Goal: Find specific page/section: Find specific page/section

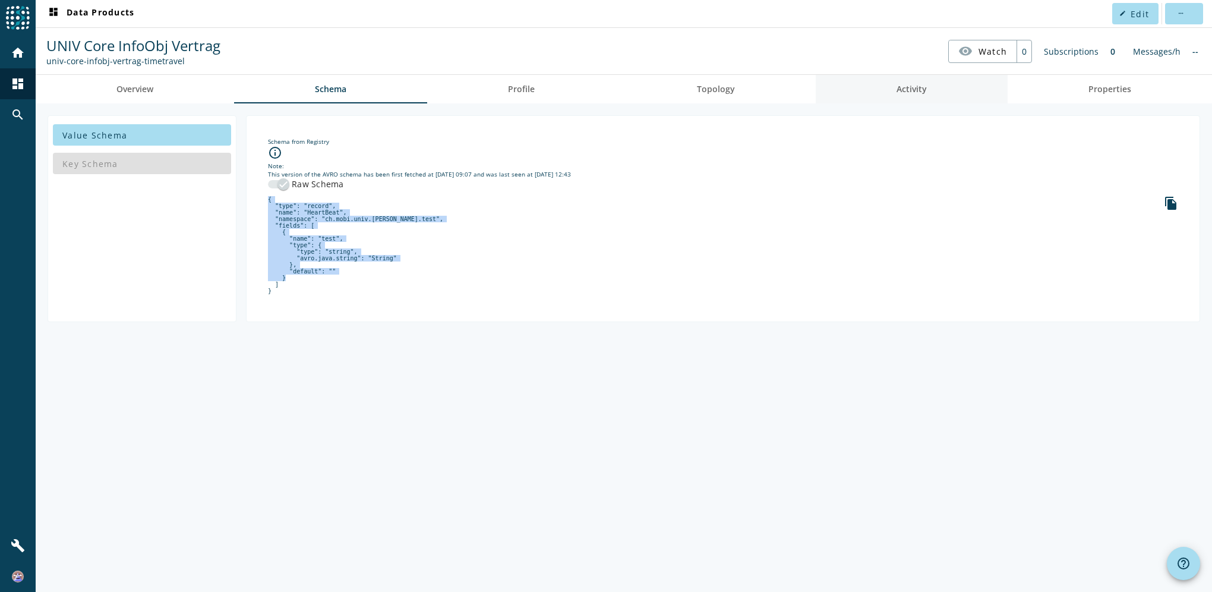
click at [920, 96] on span "Activity" at bounding box center [912, 89] width 30 height 29
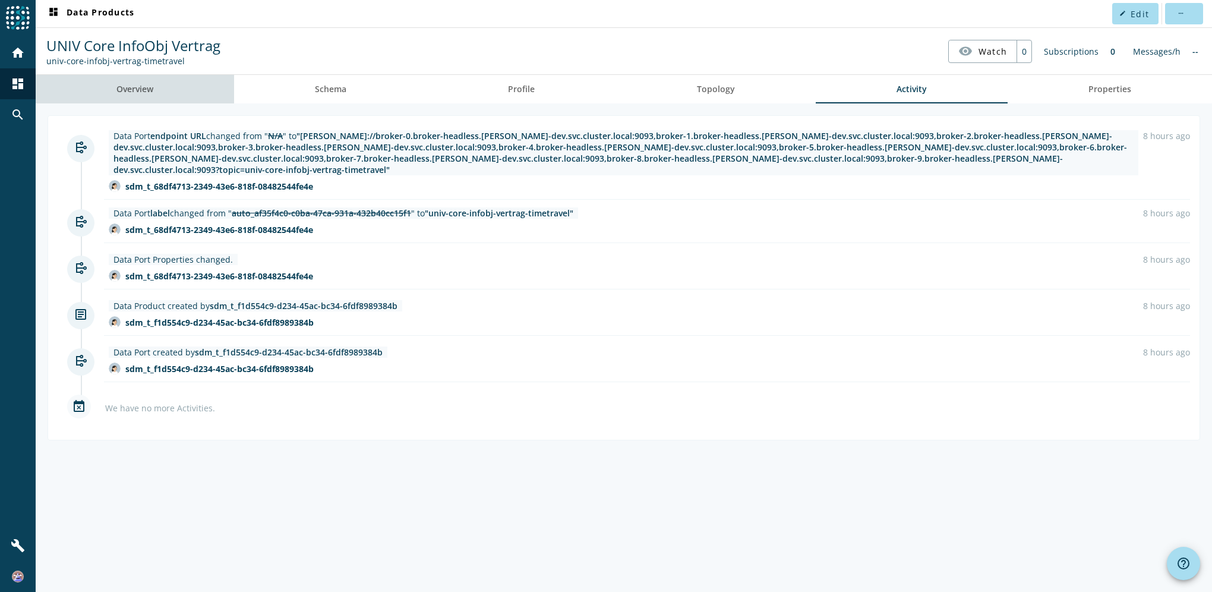
click at [124, 85] on span "Overview" at bounding box center [134, 89] width 37 height 8
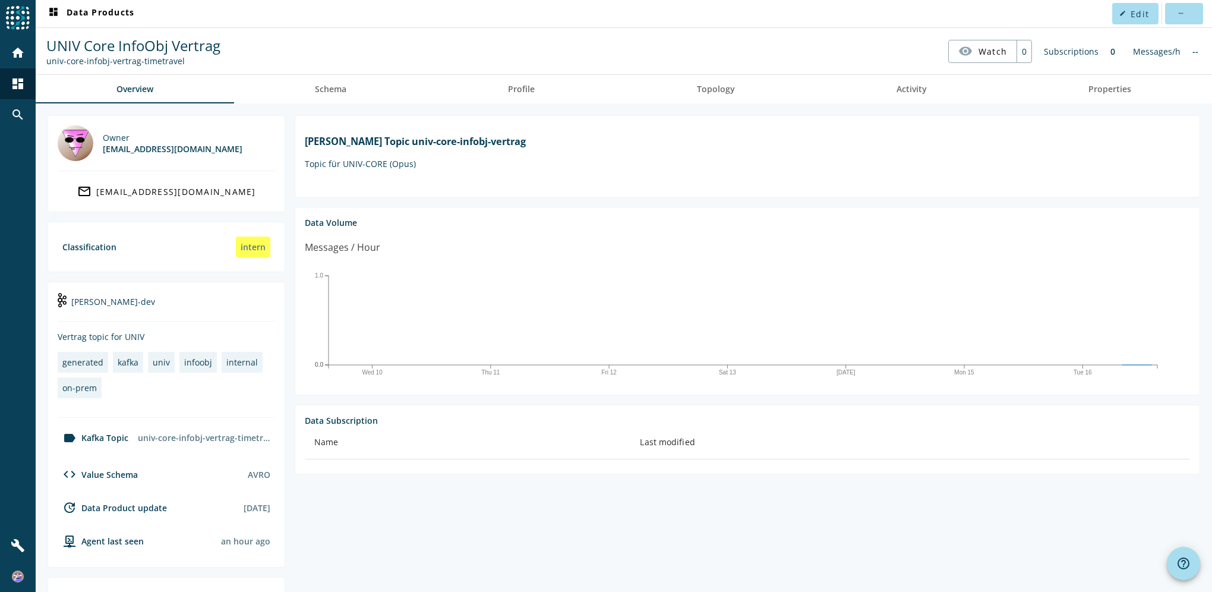
scroll to position [197, 0]
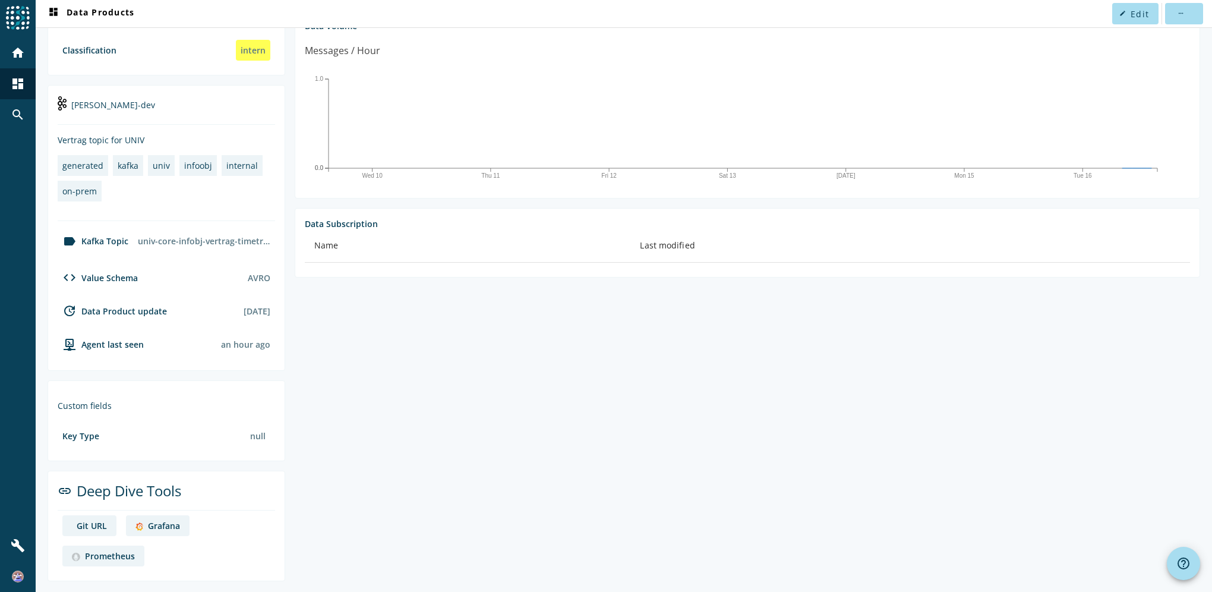
click at [161, 524] on div "Grafana" at bounding box center [164, 525] width 32 height 11
